Goal: Information Seeking & Learning: Learn about a topic

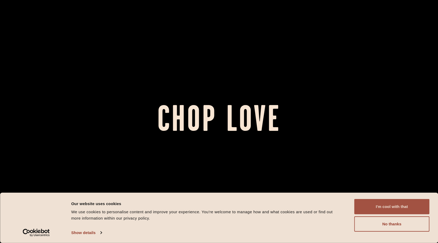
click at [395, 204] on button "I'm cool with that" at bounding box center [391, 206] width 75 height 15
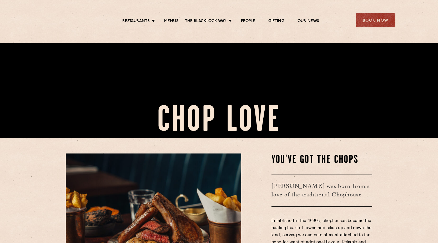
scroll to position [210, 0]
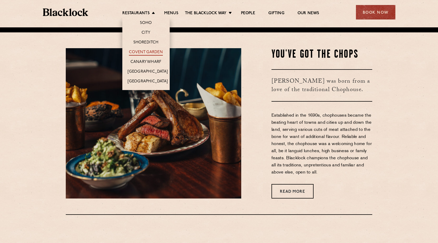
click at [144, 52] on link "Covent Garden" at bounding box center [146, 53] width 34 height 6
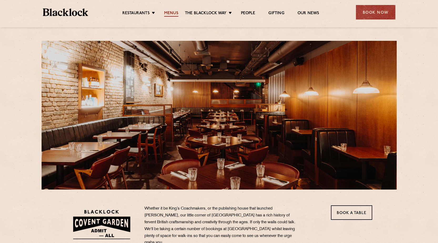
click at [174, 11] on link "Menus" at bounding box center [171, 14] width 14 height 6
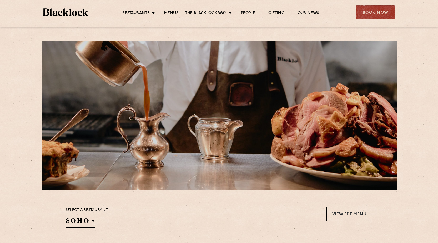
scroll to position [27, 0]
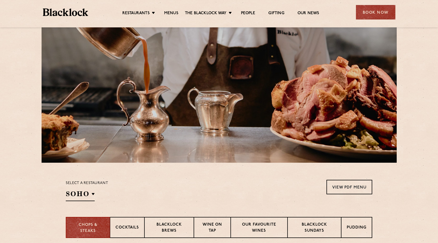
click at [82, 185] on section "Select a restaurant SOHO Soho Birmingham City Shoreditch Covent Garden Canary W…" at bounding box center [219, 189] width 438 height 54
click at [94, 186] on section "Select a restaurant SOHO Soho Birmingham City Shoreditch Covent Garden Canary W…" at bounding box center [219, 189] width 438 height 54
click at [92, 186] on section "Select a restaurant SOHO Soho Birmingham City Shoreditch Covent Garden Canary W…" at bounding box center [219, 189] width 438 height 54
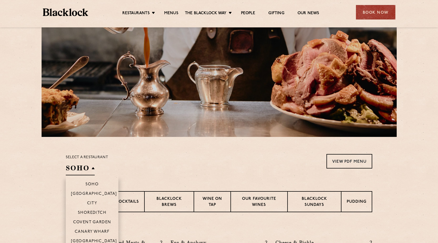
click at [87, 166] on h2 "SOHO" at bounding box center [80, 169] width 29 height 12
click at [94, 221] on p "Covent Garden" at bounding box center [92, 222] width 38 height 5
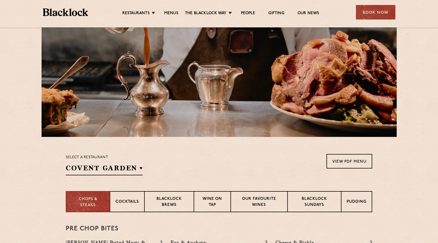
click at [212, 217] on div "Pre Chop Bites Blacklock Potted Meats & Kimchi 2 Egg & Anchovy 2 Cheese & Pickl…" at bounding box center [219, 239] width 306 height 54
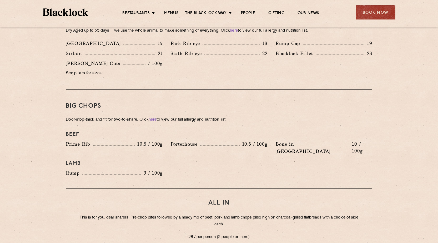
scroll to position [526, 0]
